Goal: Task Accomplishment & Management: Complete application form

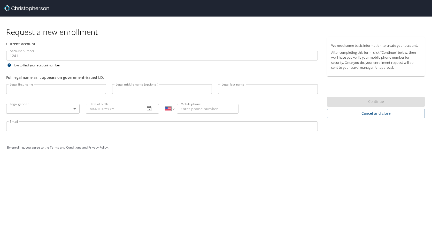
select select "US"
click at [85, 88] on input "Legal first name" at bounding box center [56, 89] width 100 height 10
type input "[GEOGRAPHIC_DATA]"
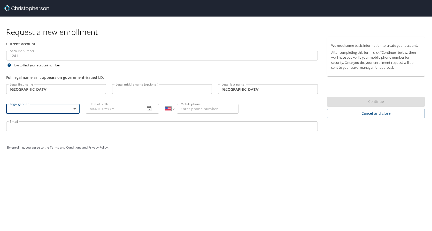
click at [66, 105] on body "Request a new enrollment Current Account Account number 1241 Account number How…" at bounding box center [216, 115] width 432 height 231
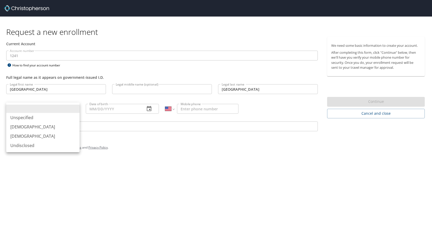
click at [54, 125] on li "[DEMOGRAPHIC_DATA]" at bounding box center [42, 126] width 73 height 9
type input "[DEMOGRAPHIC_DATA]"
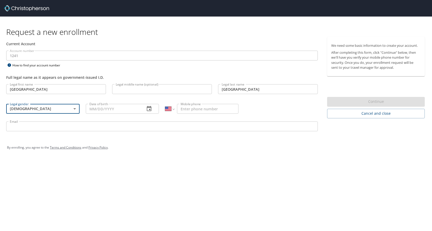
click at [95, 111] on input "Date of birth" at bounding box center [113, 109] width 55 height 10
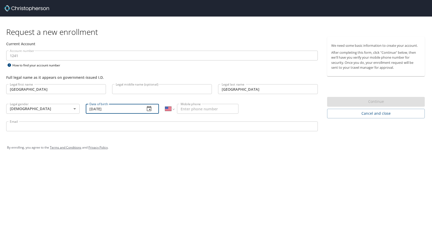
type input "[DATE]"
click at [183, 108] on input "Mobile phone" at bounding box center [208, 109] width 62 height 10
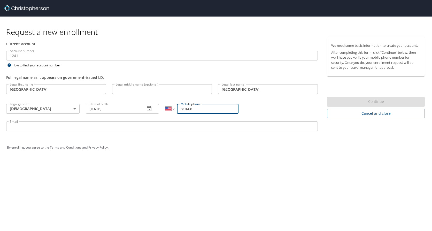
type input "310-683"
select select "CA"
type input "(310) 683-353"
select select "US"
type input "[PHONE_NUMBER]"
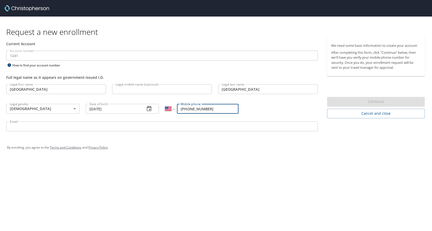
click at [150, 123] on input "Email" at bounding box center [162, 127] width 312 height 10
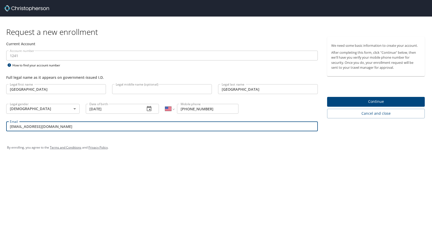
type input "[EMAIL_ADDRESS][DOMAIN_NAME]"
click at [252, 135] on div "Email [EMAIL_ADDRESS][DOMAIN_NAME] Email" at bounding box center [162, 127] width 318 height 18
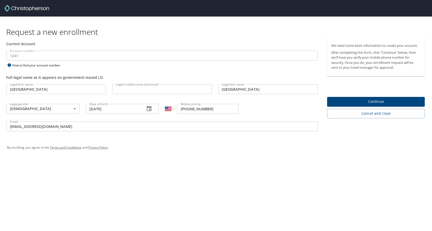
click at [337, 101] on span "Continue" at bounding box center [376, 102] width 89 height 6
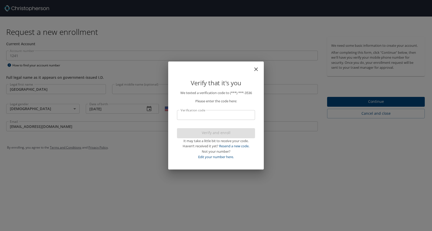
click at [248, 118] on input "Verification code" at bounding box center [216, 115] width 78 height 10
paste input "751497"
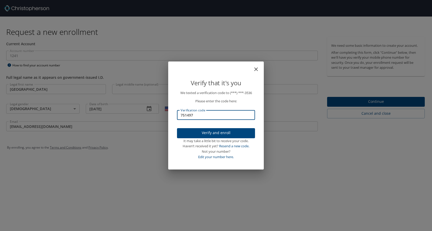
type input "751497"
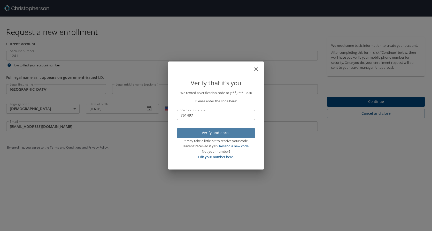
click at [220, 138] on button "Verify and enroll" at bounding box center [216, 133] width 78 height 10
